Goal: Task Accomplishment & Management: Manage account settings

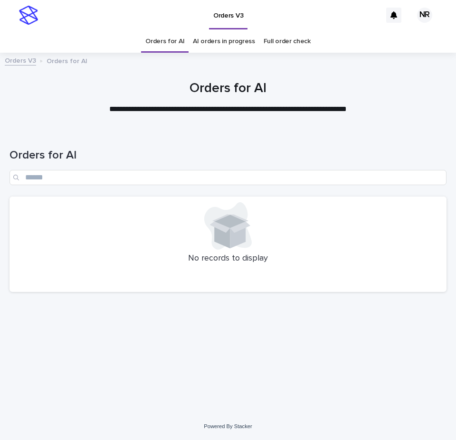
click at [222, 39] on link "AI orders in progress" at bounding box center [224, 41] width 62 height 22
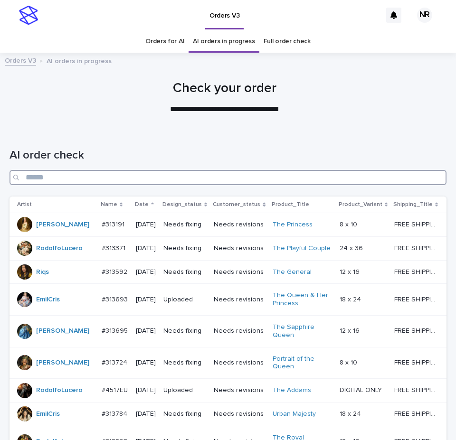
click at [310, 175] on input "Search" at bounding box center [228, 177] width 437 height 15
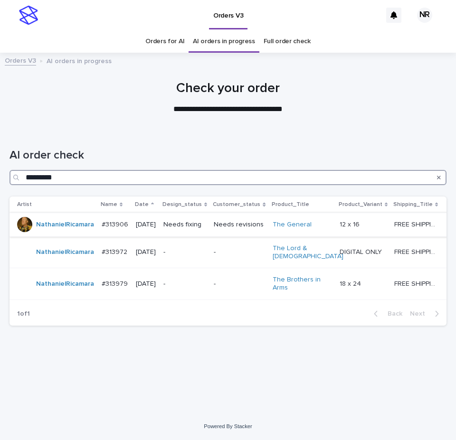
type input "*********"
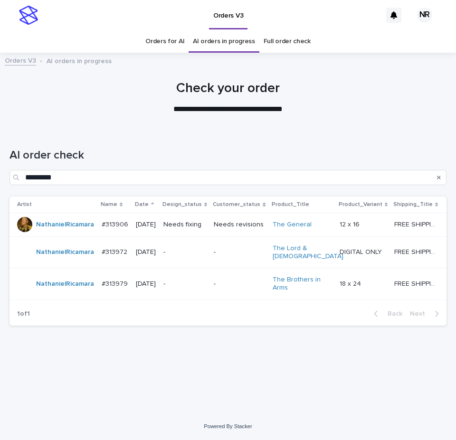
click at [343, 233] on div "12 x 16 12 x 16" at bounding box center [363, 225] width 47 height 16
click at [240, 257] on p "-" at bounding box center [239, 252] width 51 height 8
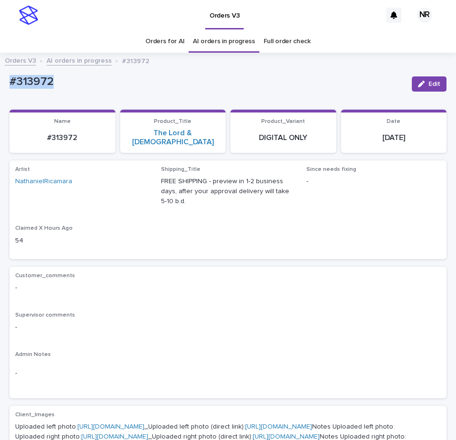
drag, startPoint x: 57, startPoint y: 75, endPoint x: 10, endPoint y: 76, distance: 47.5
click at [10, 76] on div "#313972" at bounding box center [207, 81] width 395 height 16
copy p "#313972"
drag, startPoint x: 250, startPoint y: 225, endPoint x: 224, endPoint y: 116, distance: 111.9
click at [250, 225] on div "Artist NathanielRicamara Shipping_Title FREE SHIPPING - preview in 1-2 business…" at bounding box center [228, 209] width 426 height 87
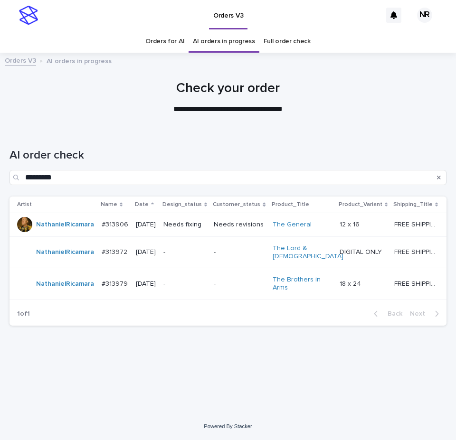
click at [235, 288] on p "-" at bounding box center [239, 284] width 51 height 8
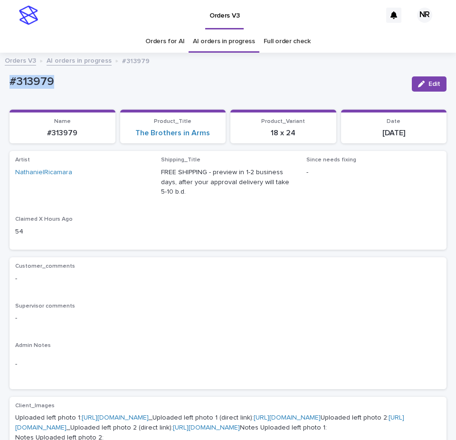
drag, startPoint x: 56, startPoint y: 84, endPoint x: 0, endPoint y: 92, distance: 56.2
copy p "#313979"
drag, startPoint x: 245, startPoint y: 207, endPoint x: 184, endPoint y: 144, distance: 87.0
click at [245, 207] on div "Artist NathanielRicamara Shipping_Title FREE SHIPPING - preview in 1-2 business…" at bounding box center [228, 200] width 426 height 87
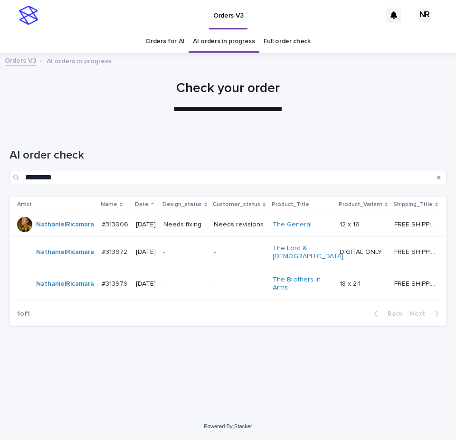
click at [229, 257] on p "-" at bounding box center [239, 252] width 51 height 8
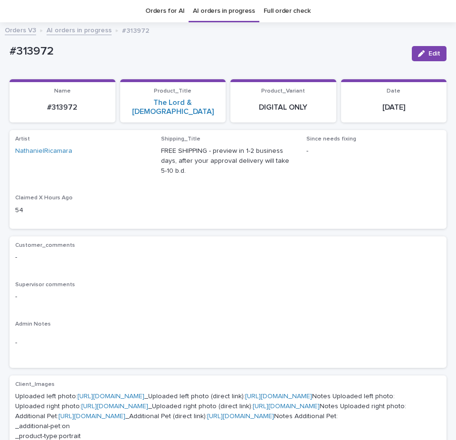
scroll to position [363, 0]
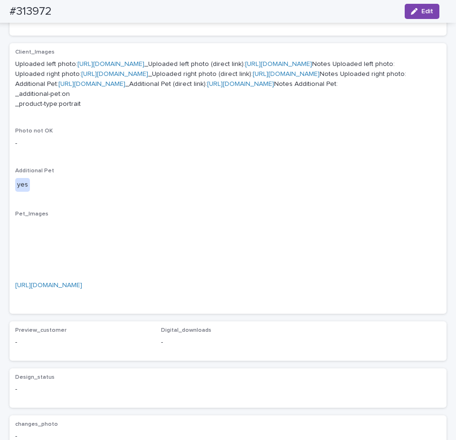
click at [245, 67] on link "[URL][DOMAIN_NAME]" at bounding box center [278, 64] width 67 height 7
click at [253, 77] on link "[URL][DOMAIN_NAME]" at bounding box center [286, 74] width 67 height 7
click at [207, 87] on link "[URL][DOMAIN_NAME]" at bounding box center [240, 84] width 67 height 7
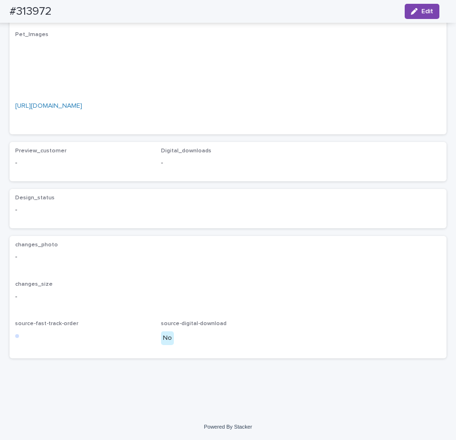
scroll to position [741, 0]
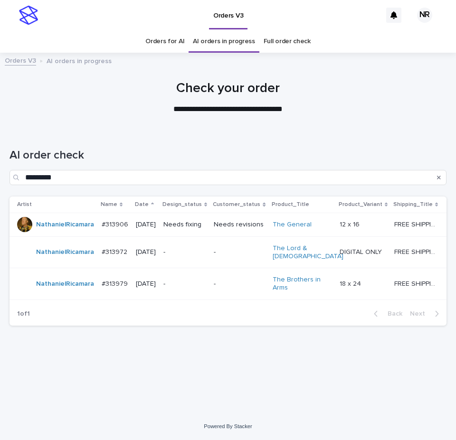
click at [227, 287] on div "-" at bounding box center [239, 283] width 51 height 10
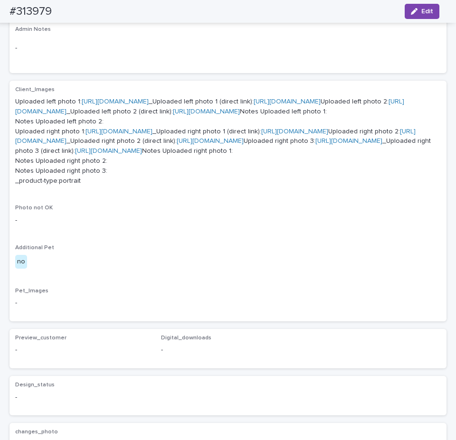
scroll to position [315, 0]
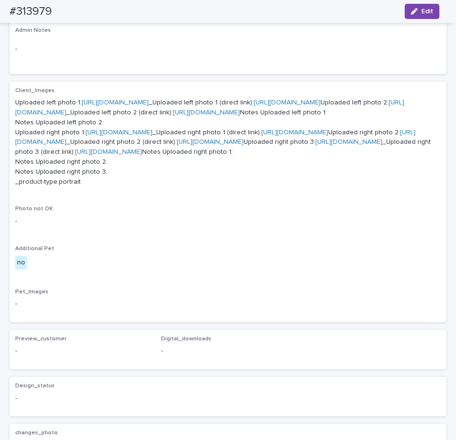
click at [254, 106] on link "[URL][DOMAIN_NAME]" at bounding box center [287, 102] width 67 height 7
click at [173, 116] on link "[URL][DOMAIN_NAME]" at bounding box center [206, 112] width 67 height 7
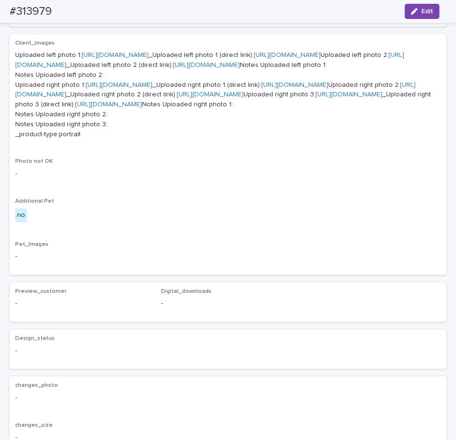
scroll to position [411, 0]
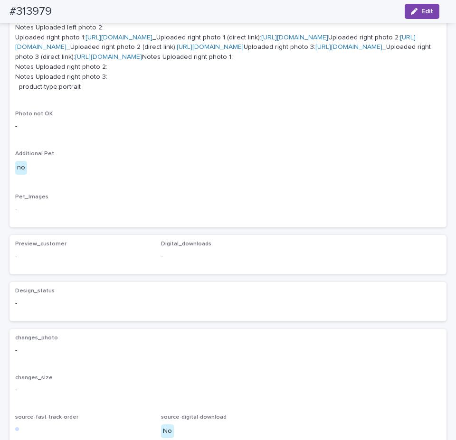
click at [261, 41] on link "[URL][DOMAIN_NAME]" at bounding box center [294, 37] width 67 height 7
click at [177, 50] on link "[URL][DOMAIN_NAME]" at bounding box center [210, 47] width 67 height 7
click at [142, 60] on link "[URL][DOMAIN_NAME]" at bounding box center [108, 57] width 67 height 7
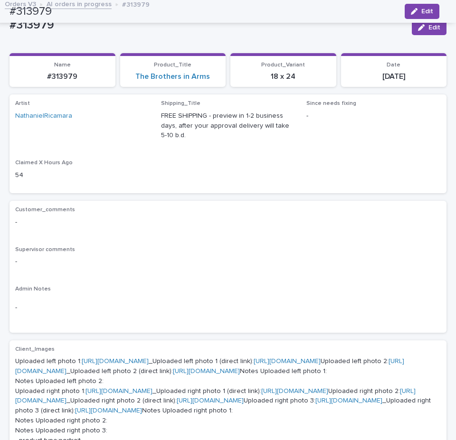
scroll to position [0, 0]
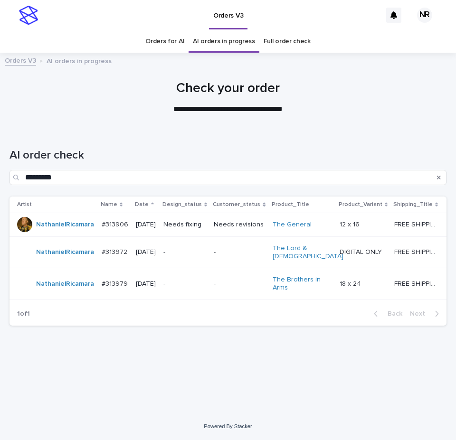
click at [244, 257] on p "-" at bounding box center [239, 252] width 51 height 8
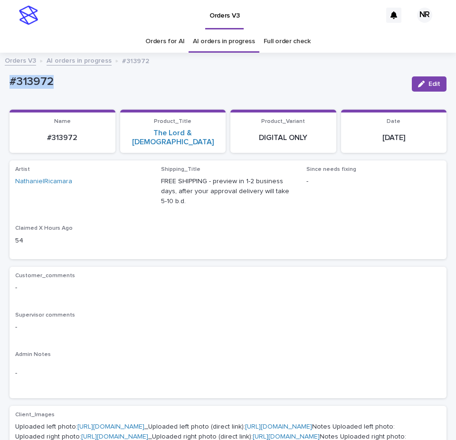
drag, startPoint x: 76, startPoint y: 86, endPoint x: 0, endPoint y: 87, distance: 76.0
copy p "#313972"
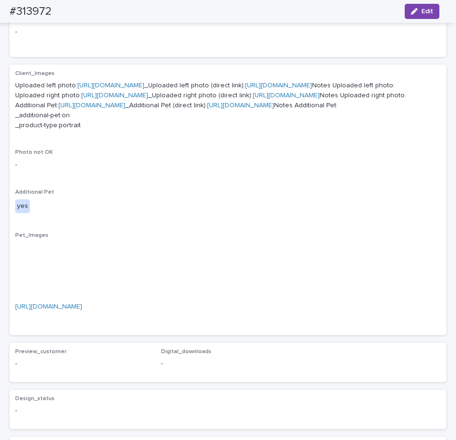
scroll to position [475, 0]
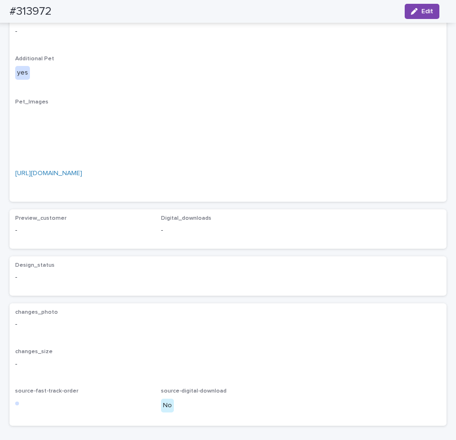
click at [82, 177] on link "[URL][DOMAIN_NAME]" at bounding box center [48, 173] width 67 height 7
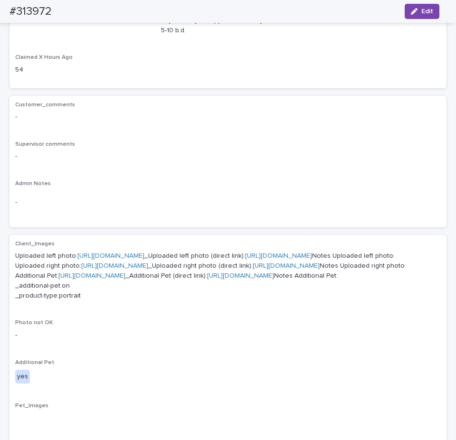
scroll to position [0, 0]
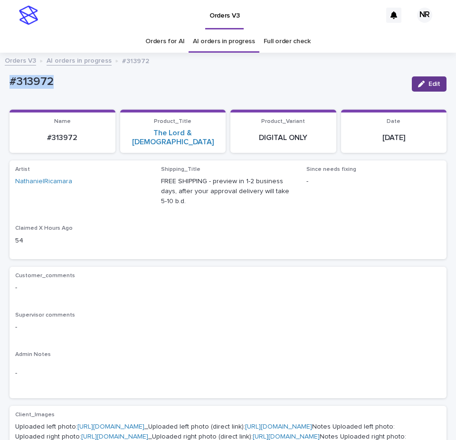
click at [433, 83] on span "Edit" at bounding box center [435, 84] width 12 height 7
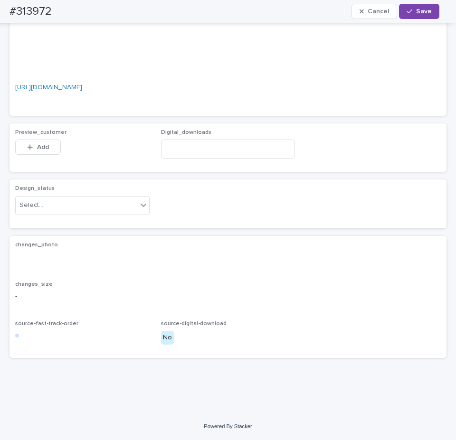
scroll to position [760, 0]
click at [98, 201] on div "Design_status Select..." at bounding box center [82, 203] width 134 height 37
click at [99, 213] on div "Select..." at bounding box center [77, 206] width 122 height 16
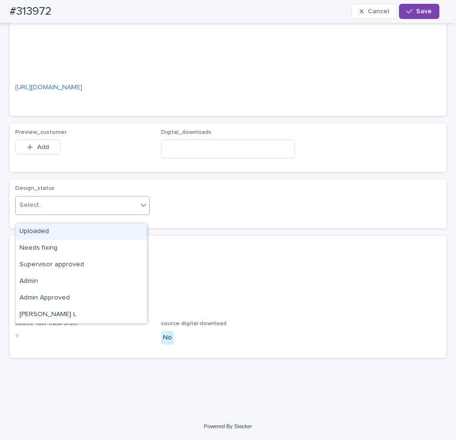
click at [84, 231] on div "Uploaded" at bounding box center [81, 232] width 131 height 17
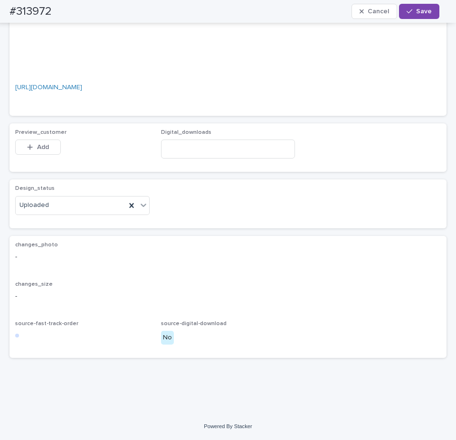
click at [43, 151] on span "Add" at bounding box center [43, 147] width 12 height 7
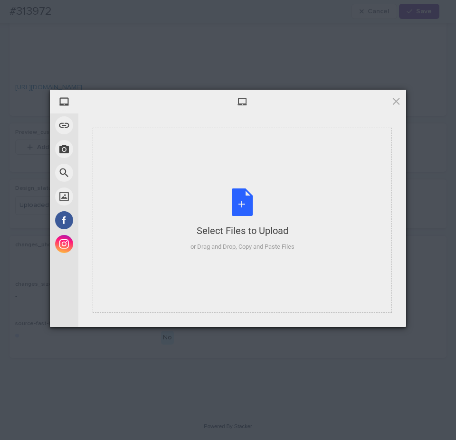
click at [194, 232] on div "Select Files to Upload" at bounding box center [243, 230] width 104 height 13
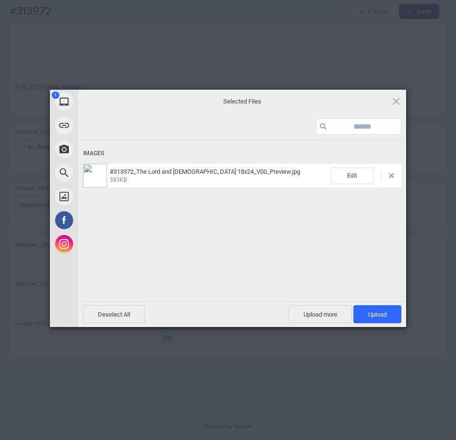
drag, startPoint x: 388, startPoint y: 313, endPoint x: 441, endPoint y: 305, distance: 53.8
click at [389, 313] on span "Upload 1" at bounding box center [378, 315] width 48 height 18
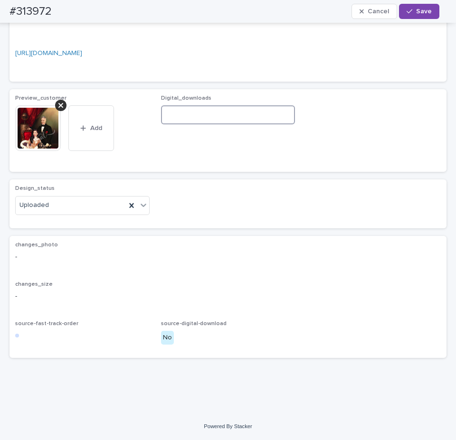
click at [279, 124] on input at bounding box center [228, 114] width 134 height 19
paste input "**********"
type input "**********"
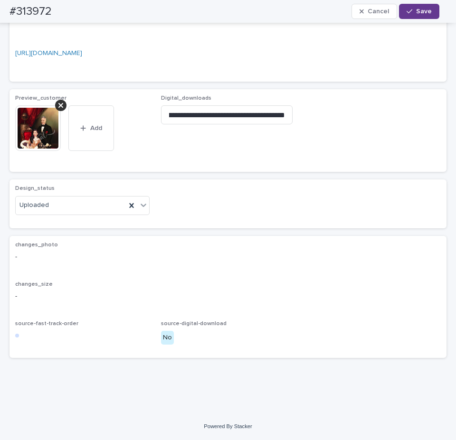
click at [424, 15] on button "Save" at bounding box center [419, 11] width 40 height 15
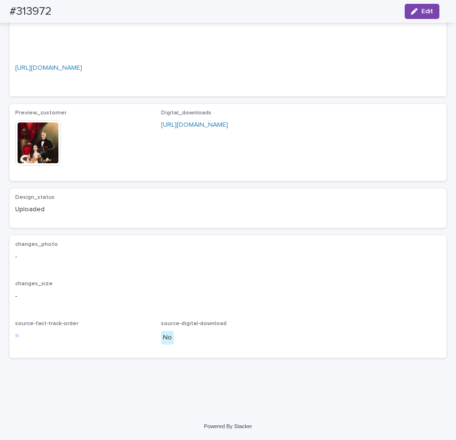
click at [54, 166] on img at bounding box center [38, 143] width 46 height 46
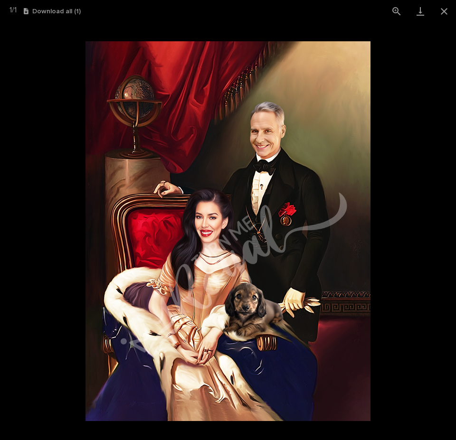
click at [368, 95] on img at bounding box center [228, 231] width 285 height 380
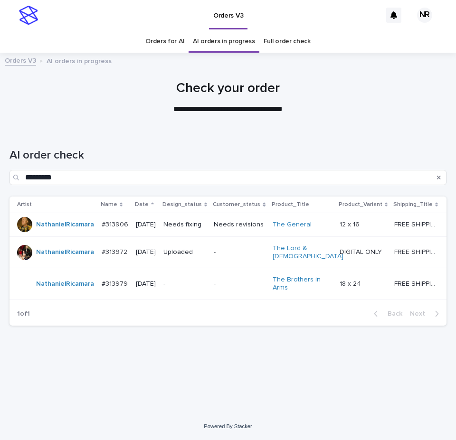
click at [206, 285] on div "-" at bounding box center [184, 285] width 43 height 16
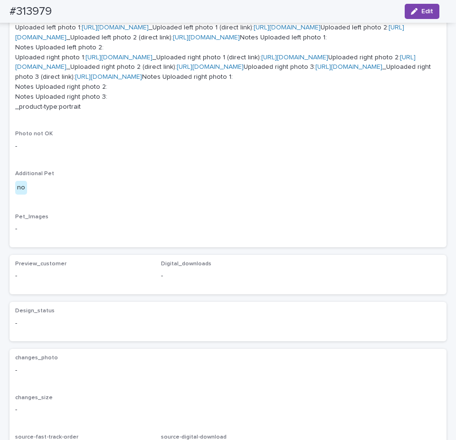
scroll to position [153, 0]
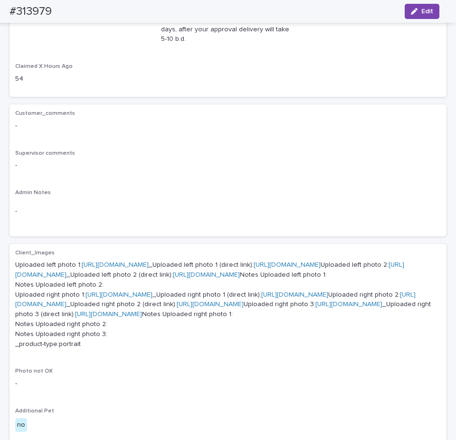
click at [149, 268] on link "[URL][DOMAIN_NAME]" at bounding box center [115, 265] width 67 height 7
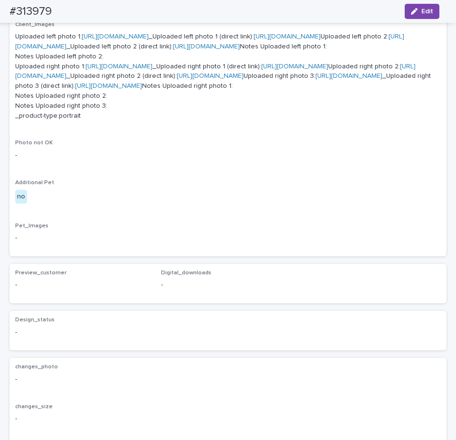
scroll to position [391, 0]
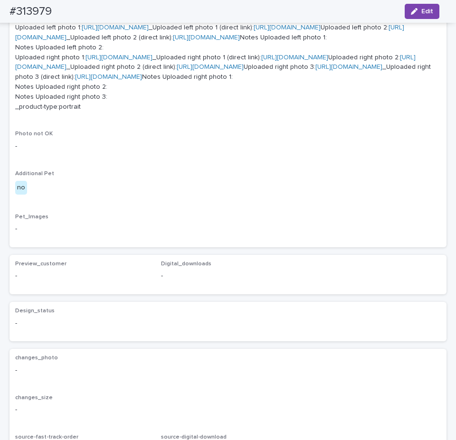
click at [142, 80] on link "[URL][DOMAIN_NAME]" at bounding box center [108, 77] width 67 height 7
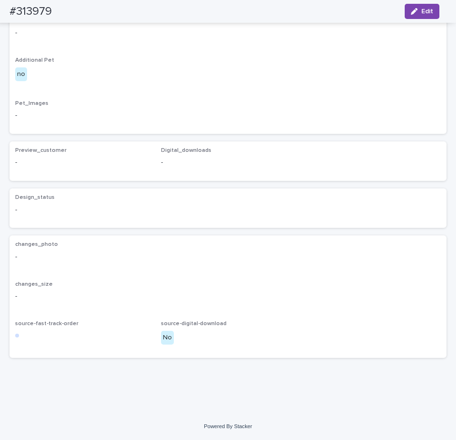
scroll to position [771, 0]
drag, startPoint x: 425, startPoint y: 10, endPoint x: 68, endPoint y: 296, distance: 456.7
click at [425, 10] on span "Edit" at bounding box center [427, 11] width 12 height 7
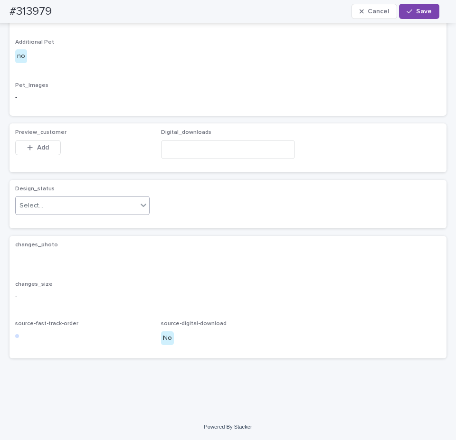
click at [88, 214] on div "Select..." at bounding box center [77, 206] width 122 height 16
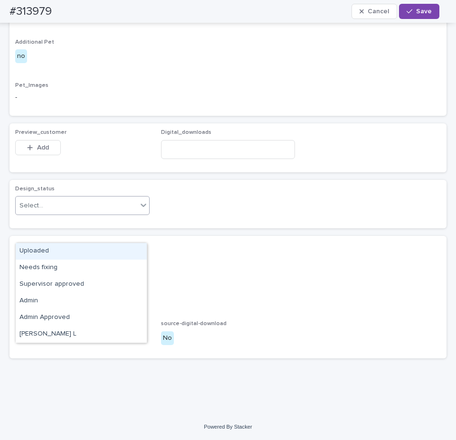
click at [85, 249] on div "Uploaded" at bounding box center [81, 251] width 131 height 17
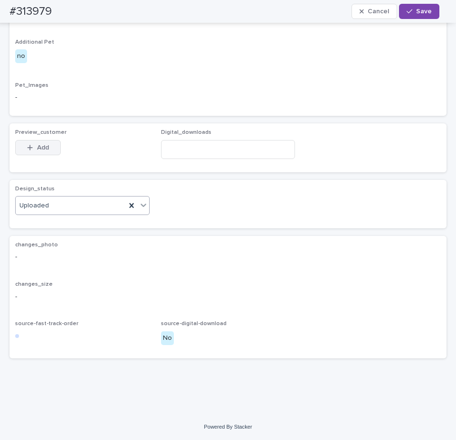
click at [42, 155] on button "Add" at bounding box center [38, 147] width 46 height 15
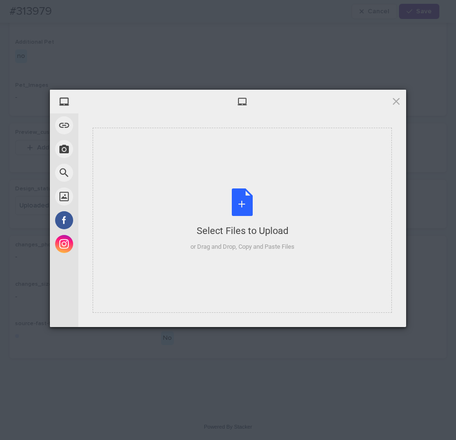
click at [221, 218] on div "Select Files to Upload or Drag and Drop, Copy and Paste Files" at bounding box center [243, 220] width 104 height 63
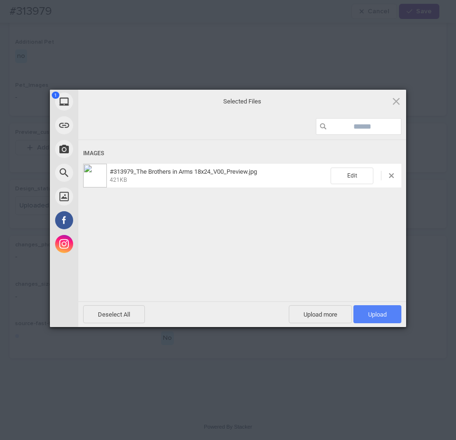
click at [380, 310] on span "Upload 1" at bounding box center [378, 315] width 48 height 18
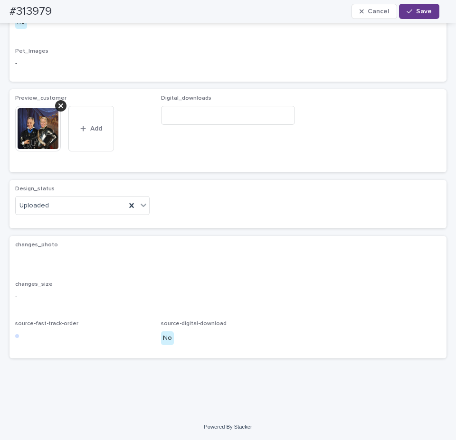
click at [411, 13] on icon "button" at bounding box center [410, 11] width 6 height 7
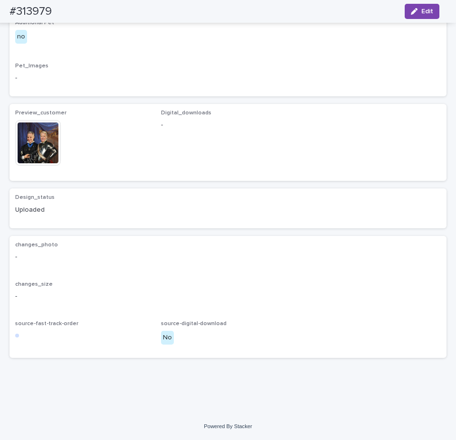
click at [48, 166] on img at bounding box center [38, 143] width 46 height 46
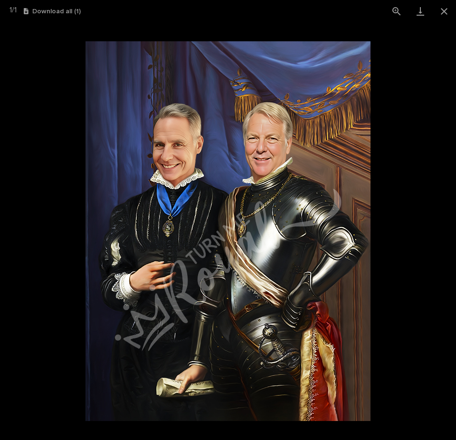
drag, startPoint x: 298, startPoint y: 163, endPoint x: 309, endPoint y: 267, distance: 103.7
click at [310, 267] on img at bounding box center [228, 231] width 285 height 380
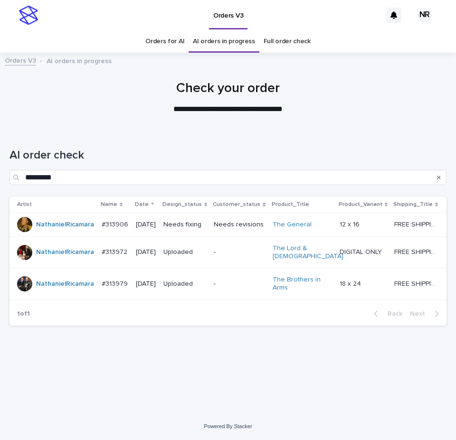
click at [374, 236] on td "12 x 16 12 x 16" at bounding box center [363, 225] width 55 height 24
